Goal: Task Accomplishment & Management: Manage account settings

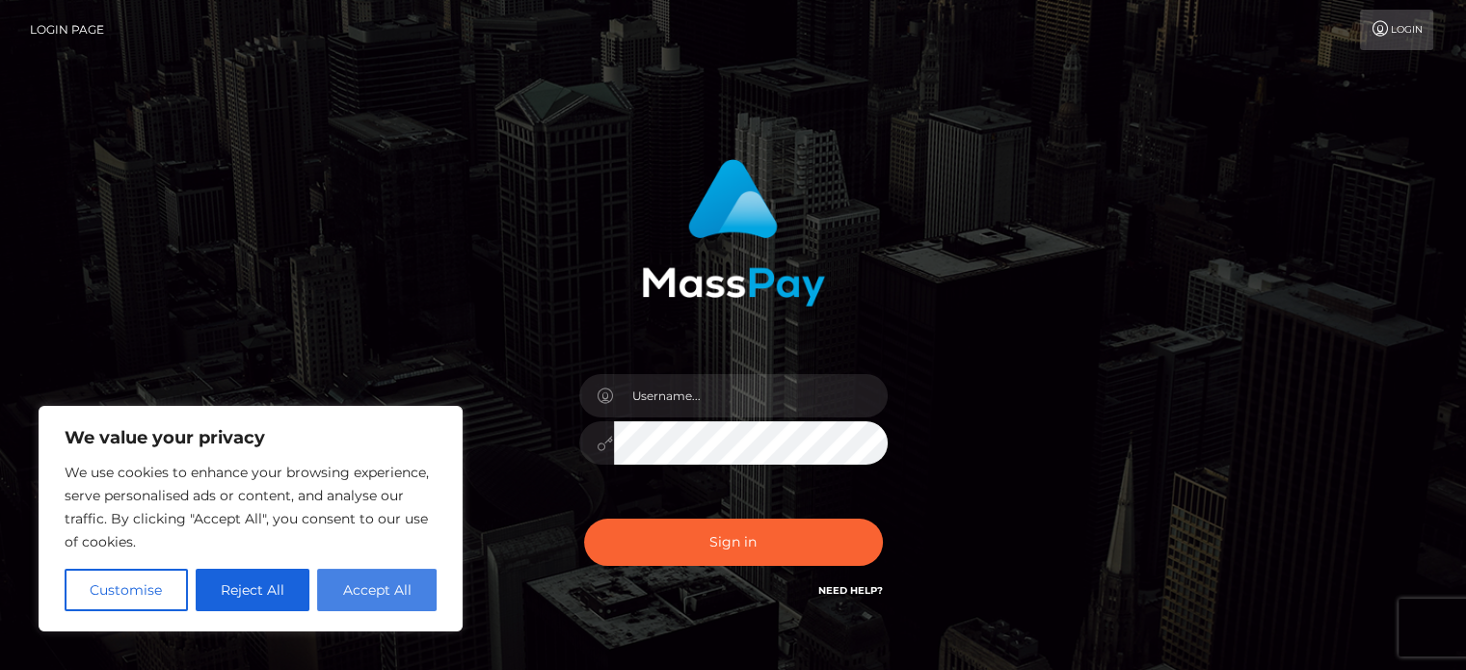
click at [372, 596] on button "Accept All" at bounding box center [376, 590] width 119 height 42
checkbox input "true"
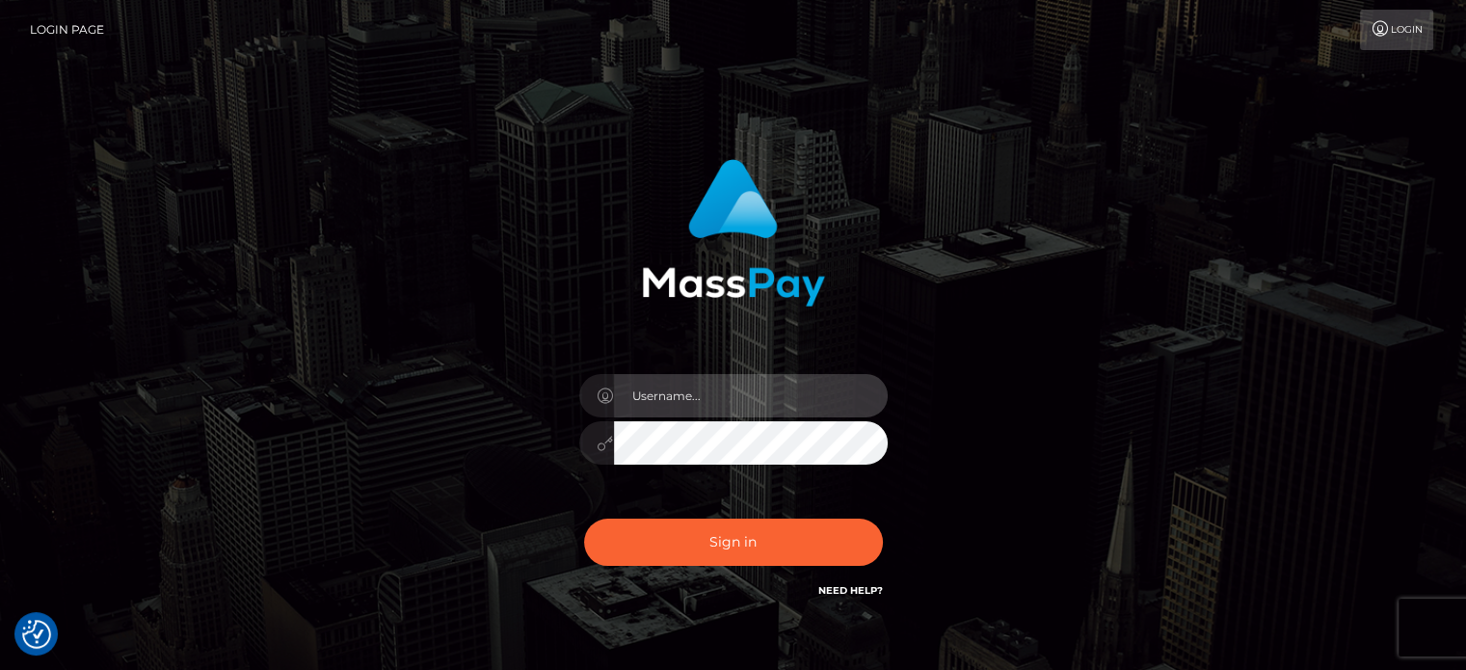
click at [715, 386] on input "text" at bounding box center [751, 395] width 274 height 43
type input "pwarnstadt@gmail.com"
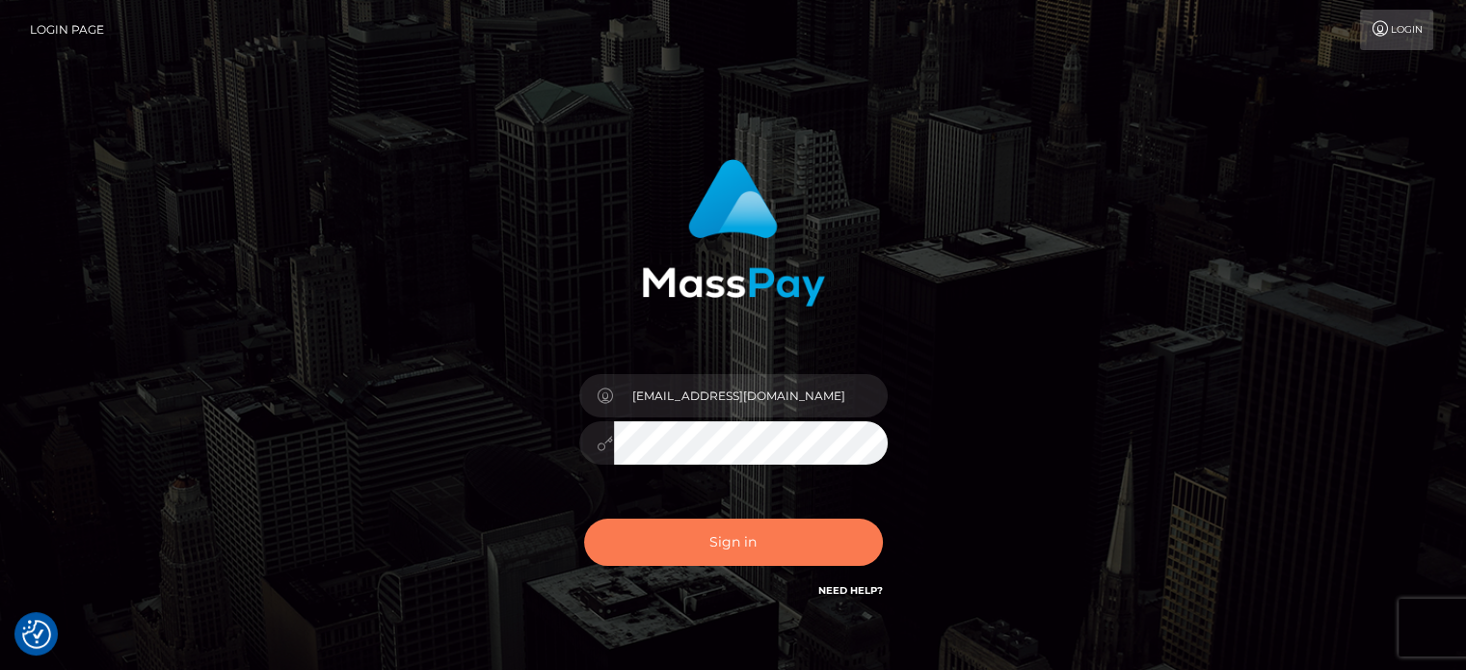
click at [706, 532] on button "Sign in" at bounding box center [733, 541] width 299 height 47
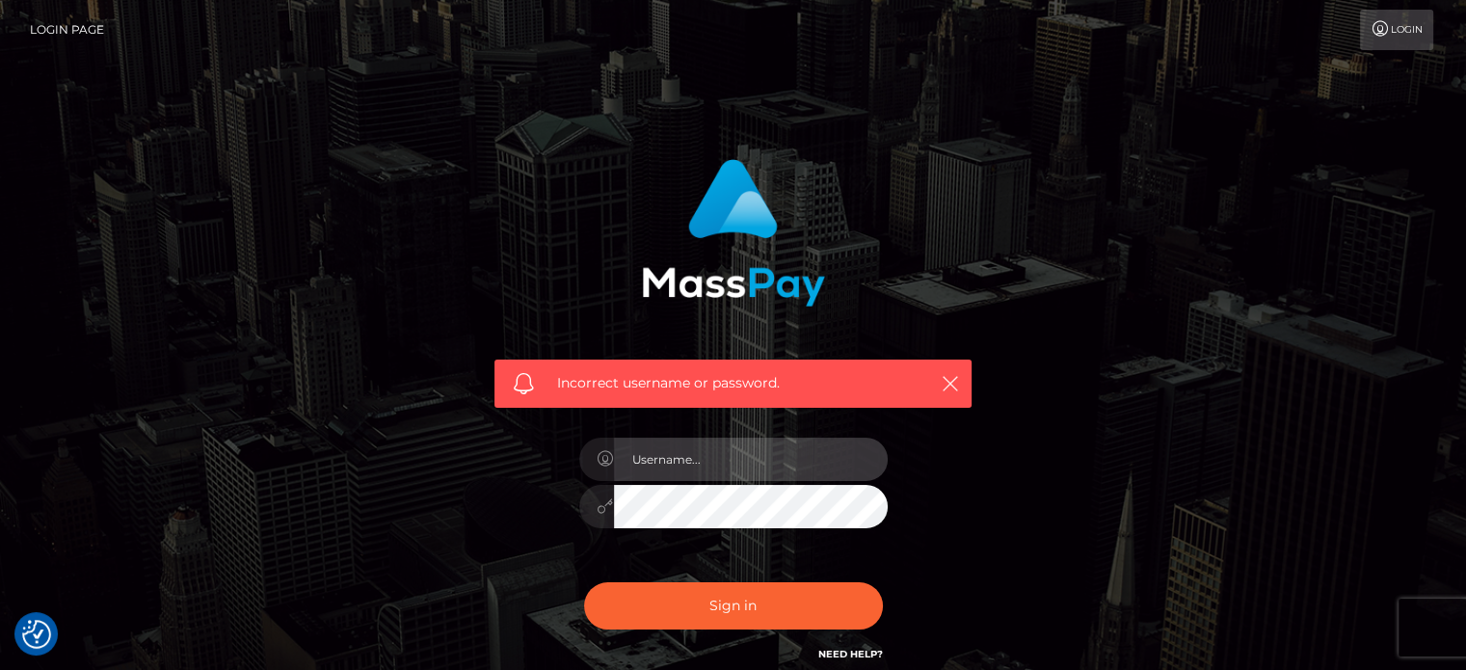
click at [735, 461] on input "text" at bounding box center [751, 458] width 274 height 43
type input "[EMAIL_ADDRESS][DOMAIN_NAME]"
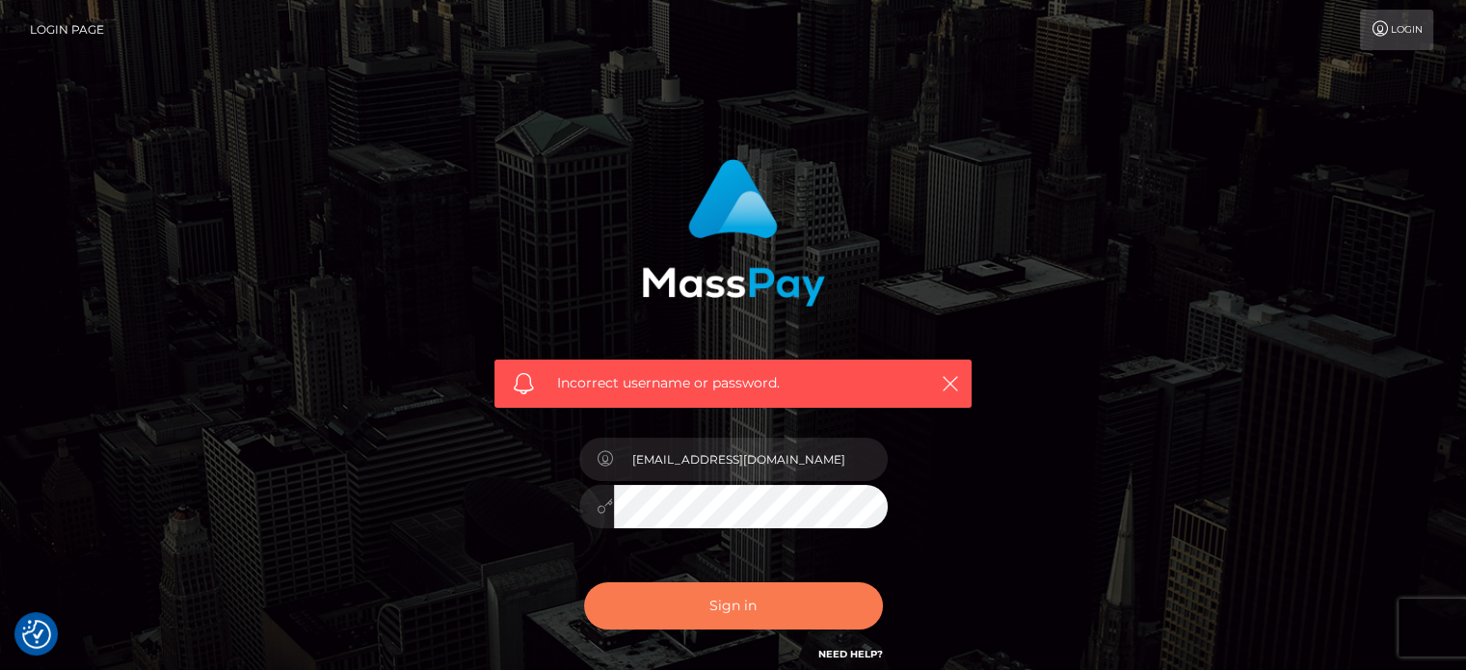
click at [723, 598] on button "Sign in" at bounding box center [733, 605] width 299 height 47
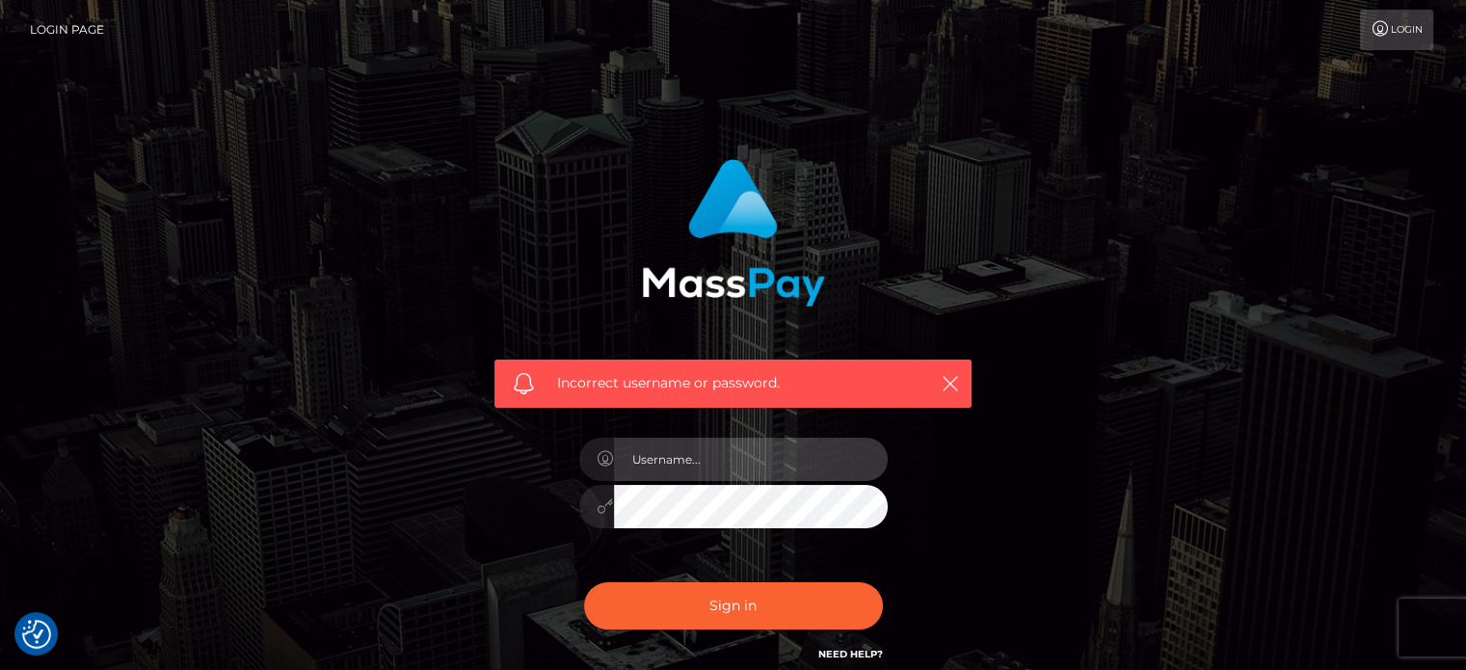
click at [724, 469] on input "text" at bounding box center [751, 458] width 274 height 43
type input "[EMAIL_ADDRESS][DOMAIN_NAME]"
click at [504, 543] on div "Incorrect username or password. warnstaedtpam@gmail.com" at bounding box center [733, 412] width 506 height 535
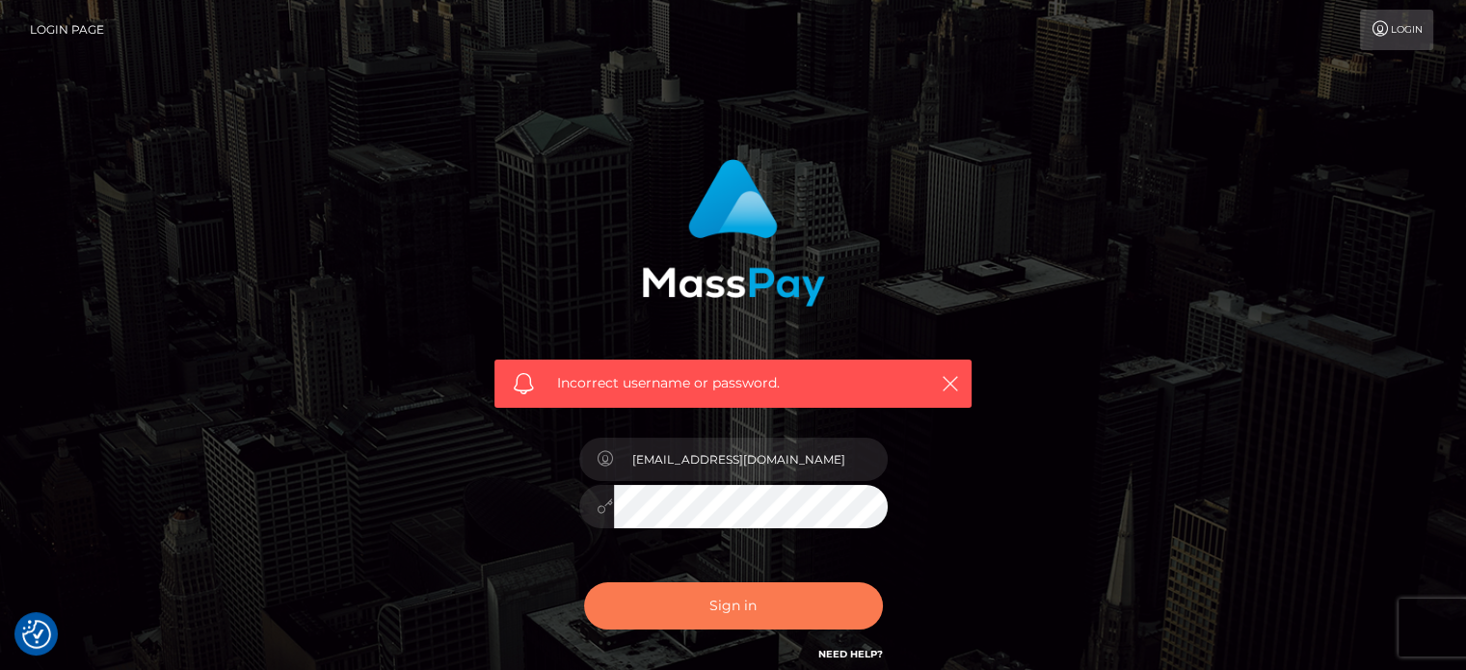
click at [712, 605] on button "Sign in" at bounding box center [733, 605] width 299 height 47
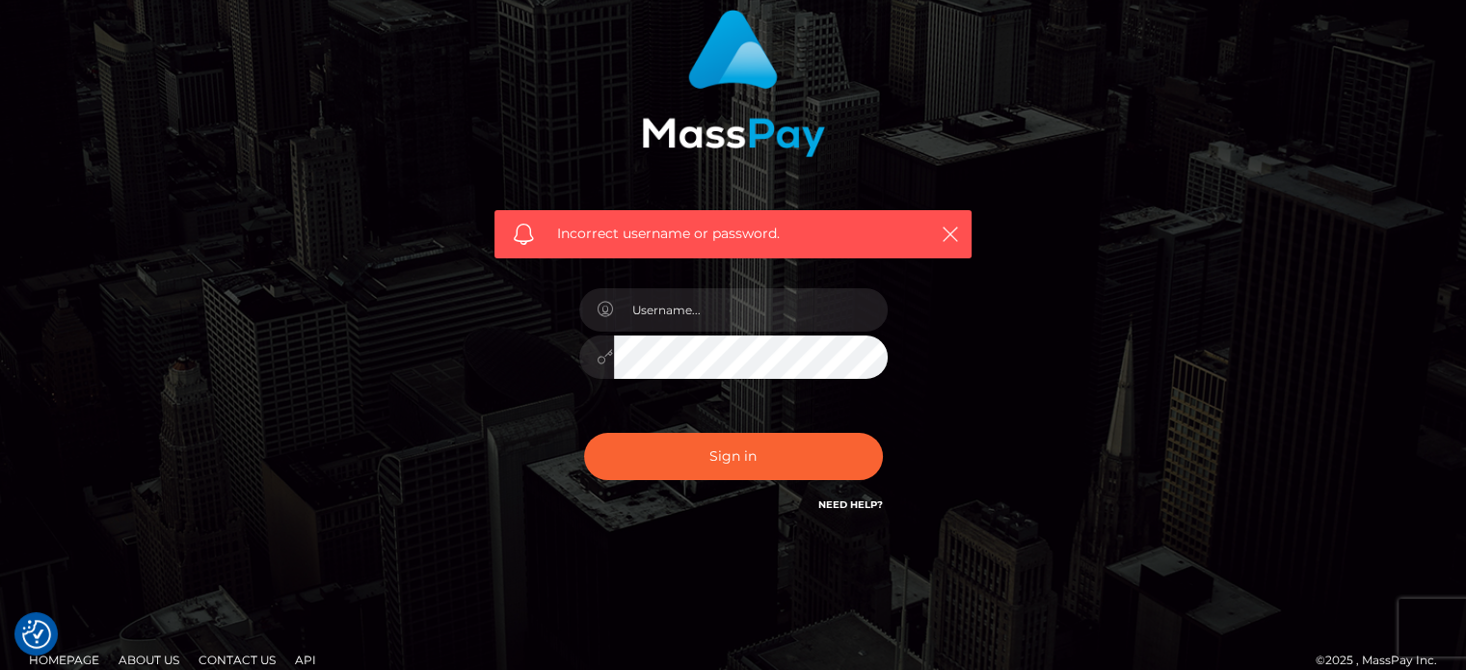
scroll to position [172, 0]
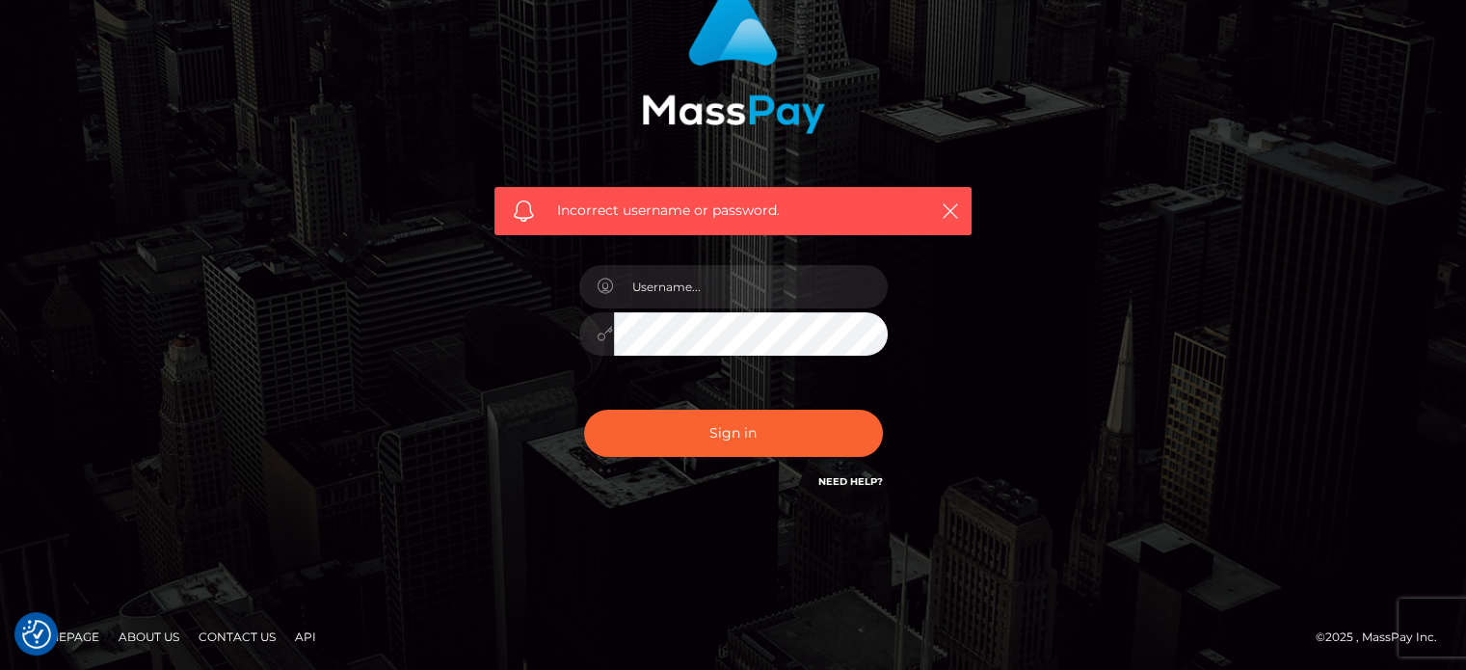
click at [840, 478] on link "Need Help?" at bounding box center [850, 481] width 65 height 13
click at [1105, 293] on div "Incorrect username or password." at bounding box center [733, 249] width 1099 height 554
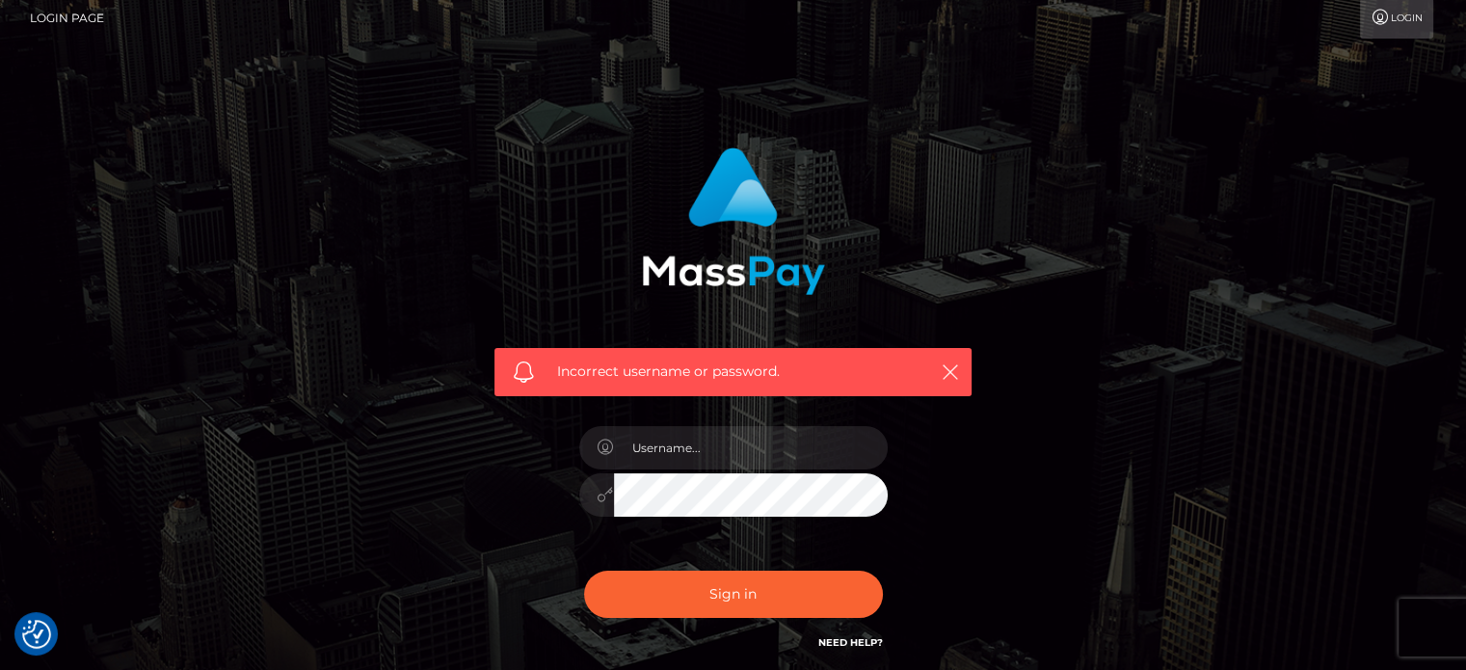
scroll to position [42, 0]
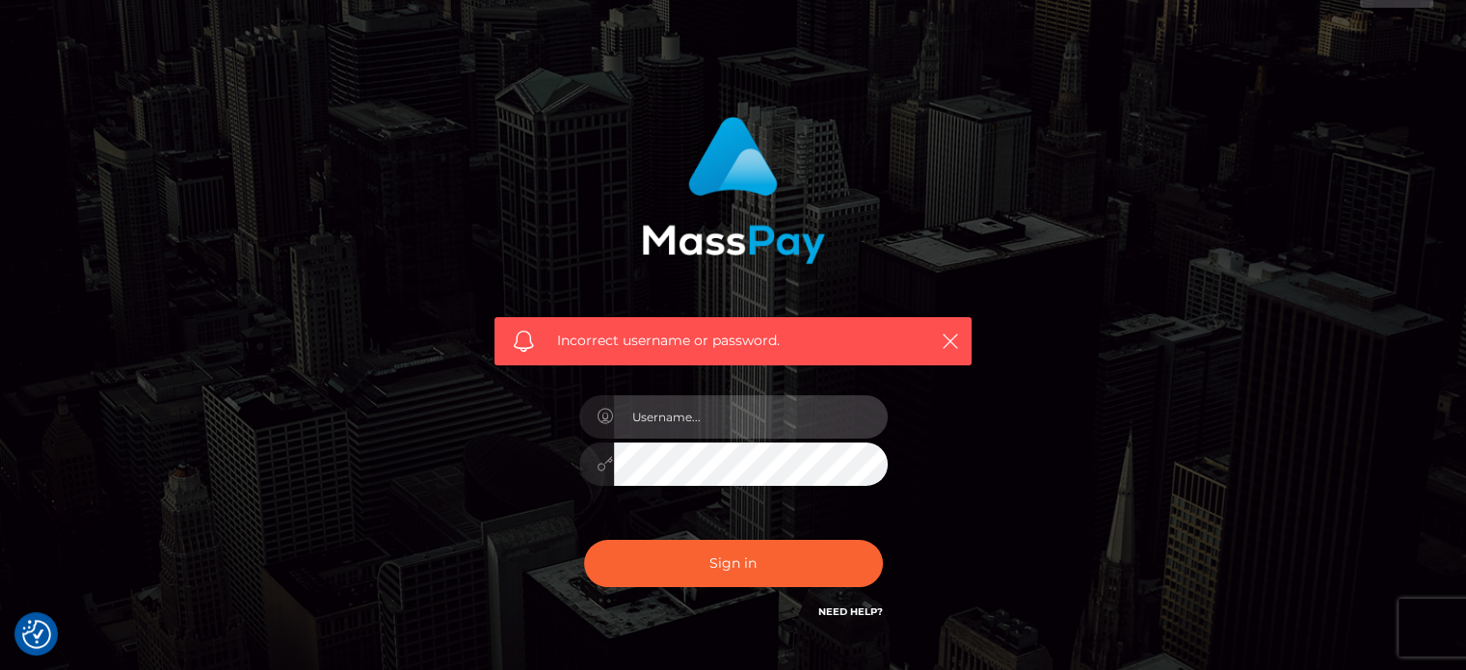
click at [717, 417] on input "text" at bounding box center [751, 416] width 274 height 43
type input "1961-0602"
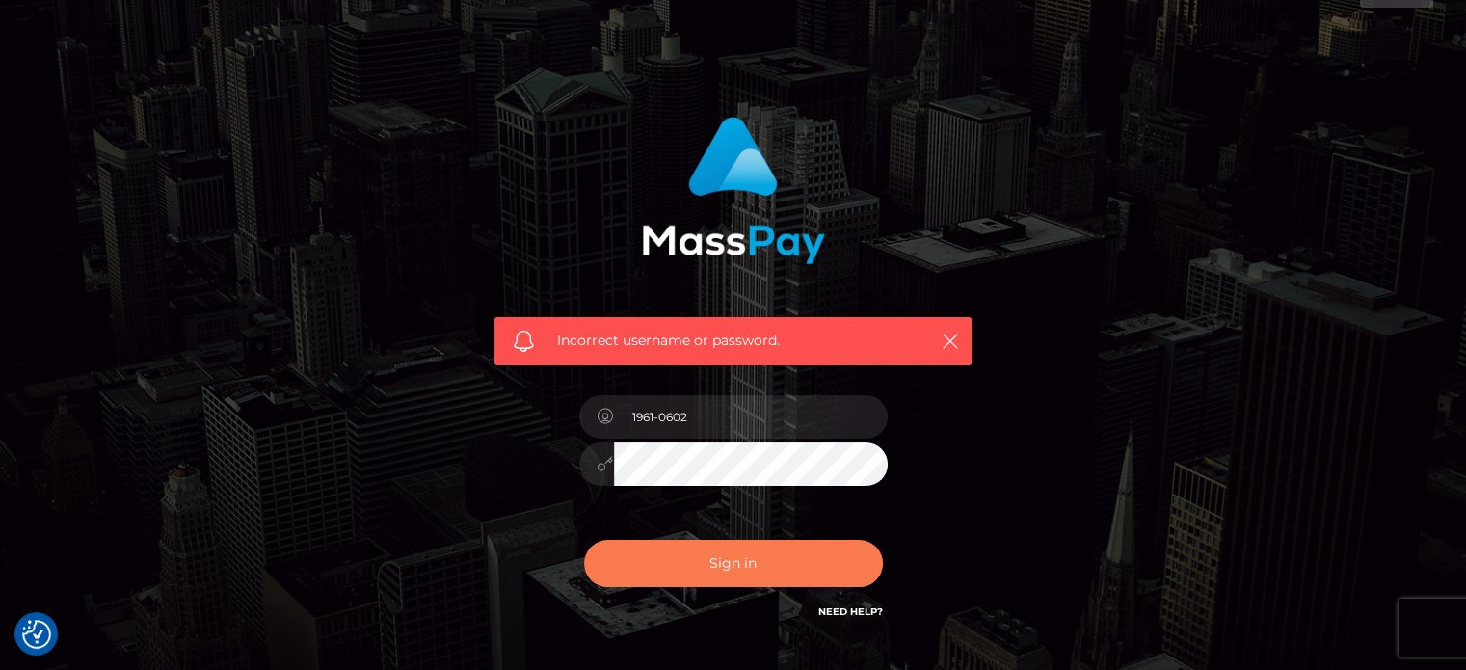
click at [686, 568] on button "Sign in" at bounding box center [733, 563] width 299 height 47
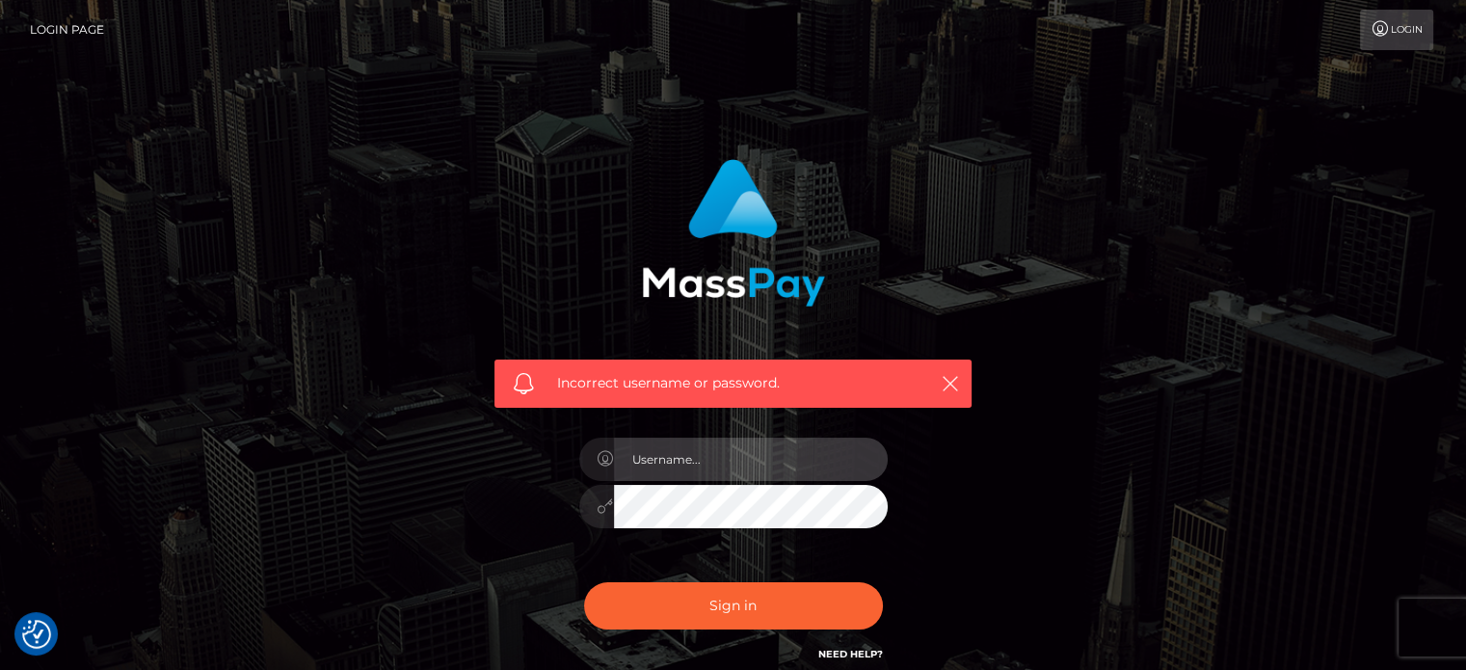
click at [658, 463] on input "text" at bounding box center [751, 458] width 274 height 43
type input "pamcommunity"
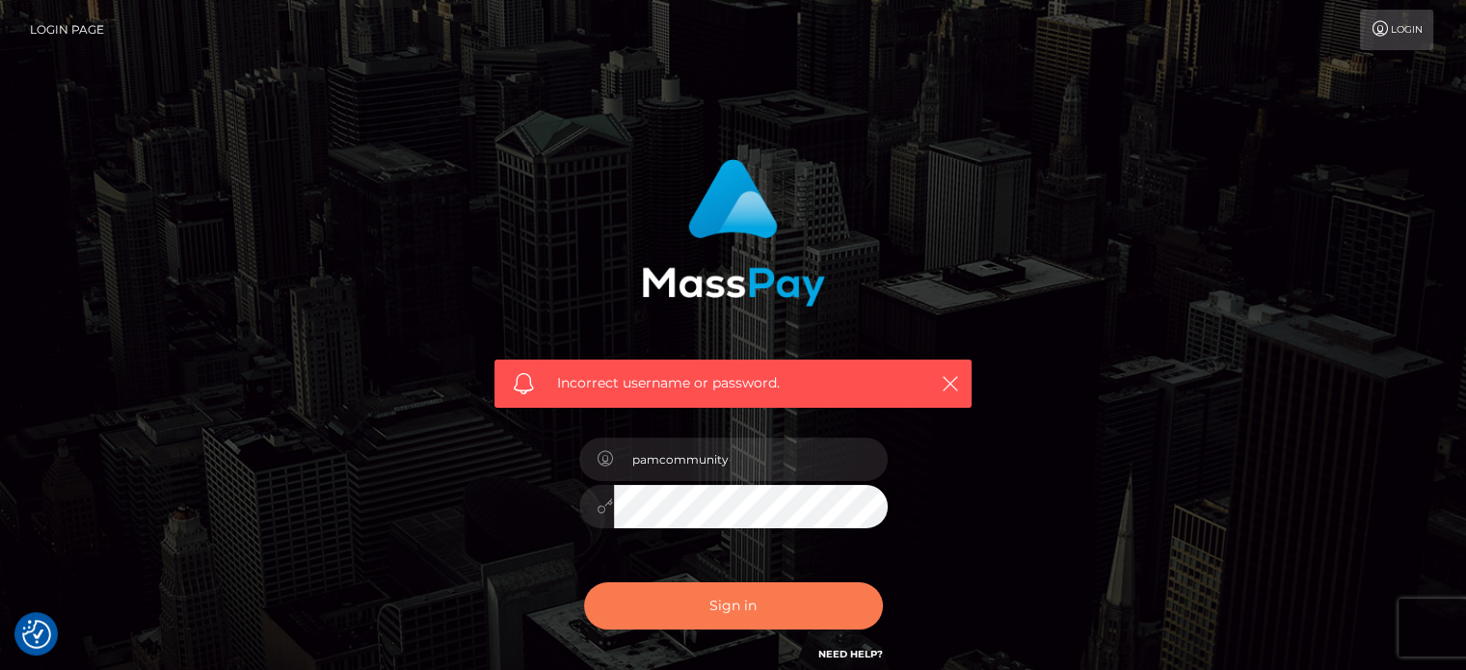
click at [694, 614] on button "Sign in" at bounding box center [733, 605] width 299 height 47
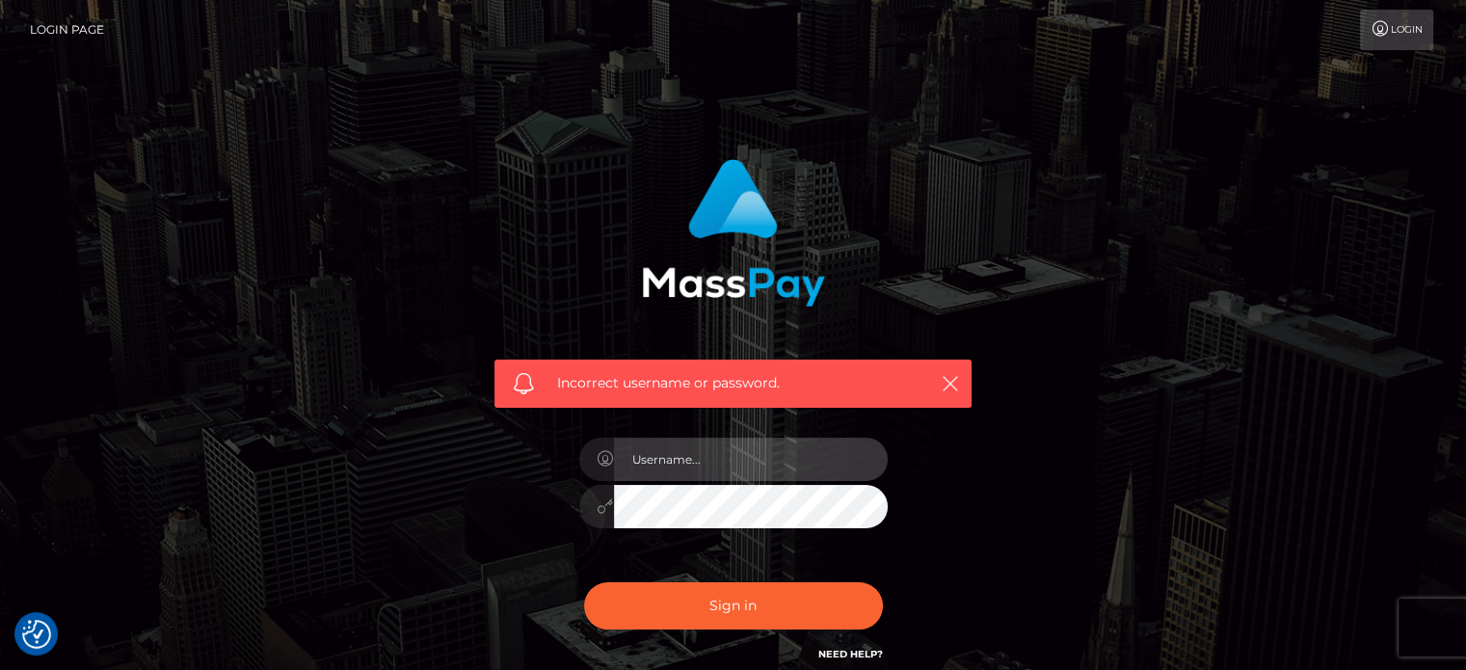
click at [730, 450] on input "text" at bounding box center [751, 458] width 274 height 43
click at [69, 30] on link "Login Page" at bounding box center [67, 30] width 74 height 40
